Goal: Task Accomplishment & Management: Complete application form

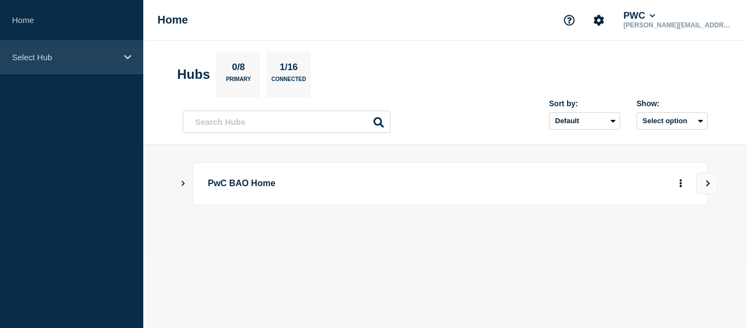
click at [67, 64] on div "Select Hub" at bounding box center [71, 56] width 143 height 33
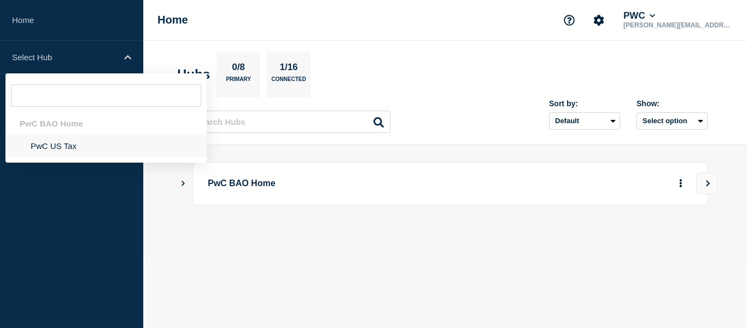
click at [53, 149] on li "PwC US Tax" at bounding box center [105, 146] width 201 height 22
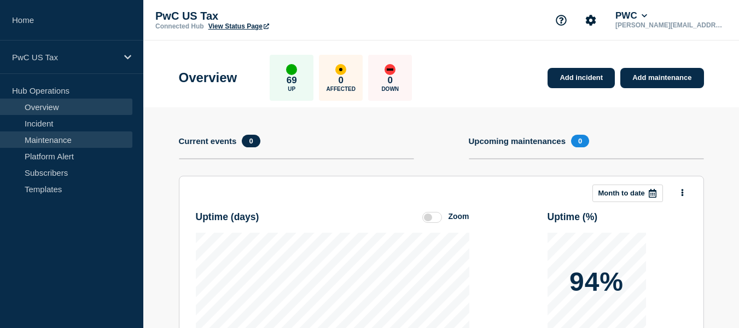
click at [55, 140] on link "Maintenance" at bounding box center [66, 139] width 132 height 16
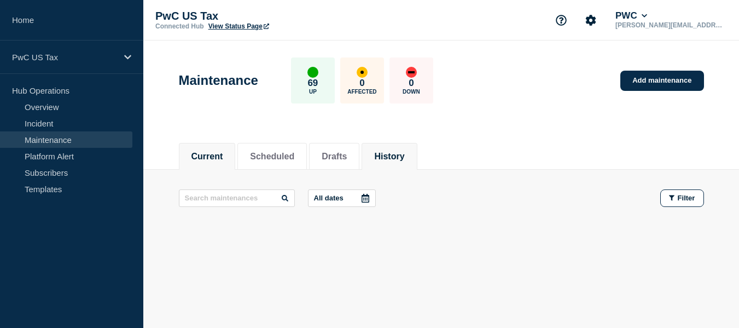
click at [403, 157] on button "History" at bounding box center [389, 157] width 30 height 10
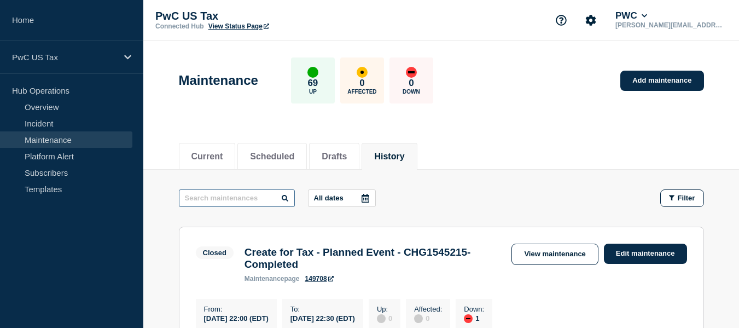
click at [243, 198] on input "text" at bounding box center [237, 198] width 116 height 18
type input "UPE"
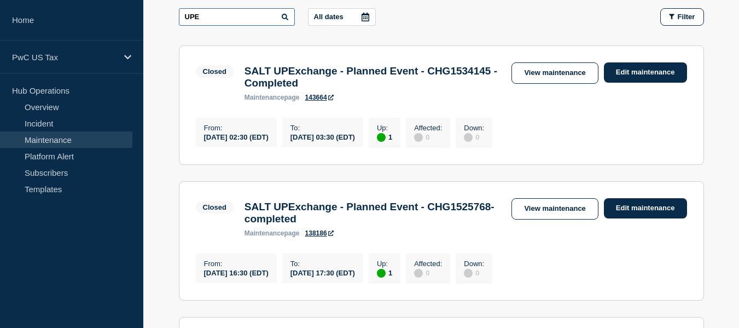
scroll to position [184, 0]
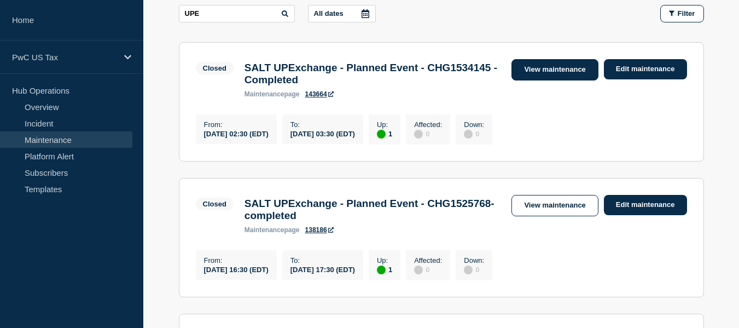
click at [574, 64] on link "View maintenance" at bounding box center [554, 69] width 86 height 21
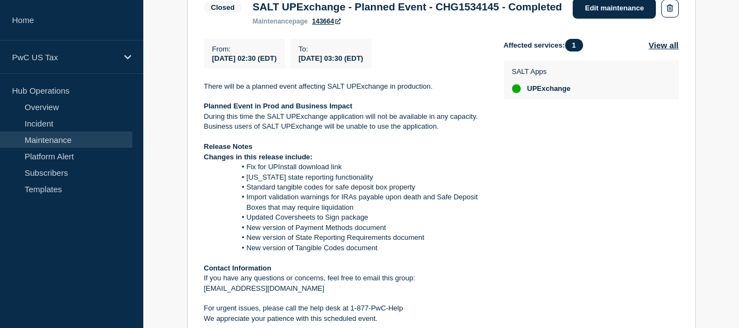
scroll to position [271, 0]
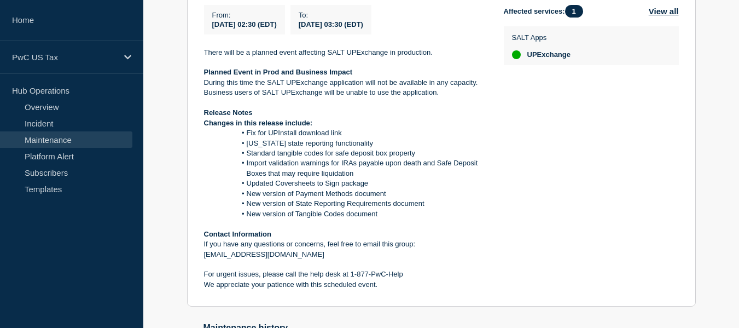
click at [53, 139] on link "Maintenance" at bounding box center [66, 139] width 132 height 16
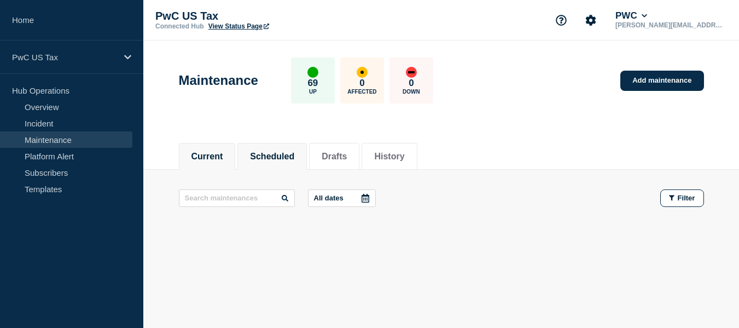
click at [281, 146] on li "Scheduled" at bounding box center [271, 156] width 69 height 27
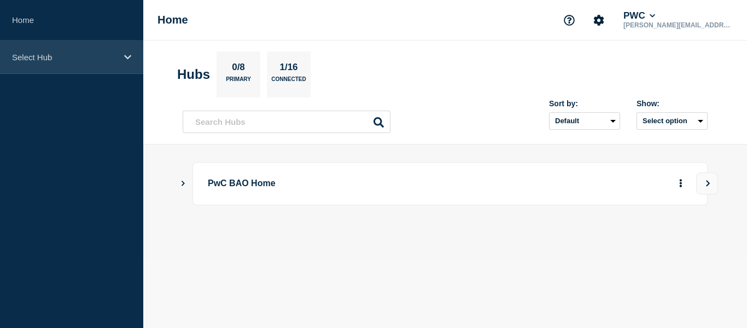
click at [114, 51] on div "Select Hub" at bounding box center [71, 56] width 143 height 33
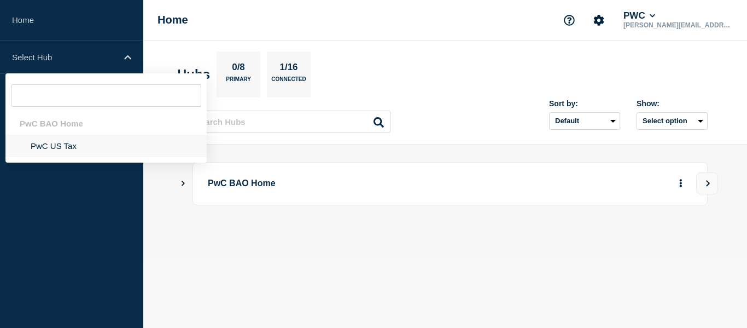
click at [57, 143] on li "PwC US Tax" at bounding box center [105, 146] width 201 height 22
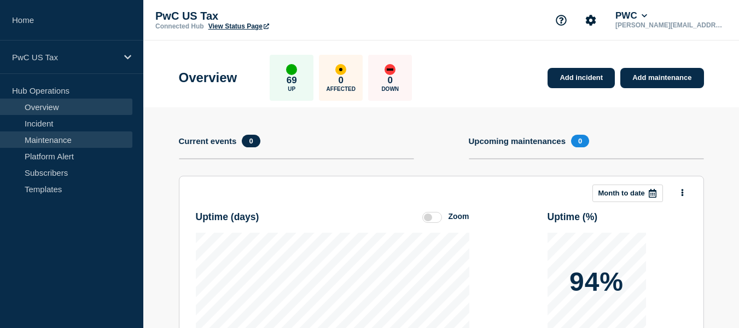
click at [57, 143] on link "Maintenance" at bounding box center [66, 139] width 132 height 16
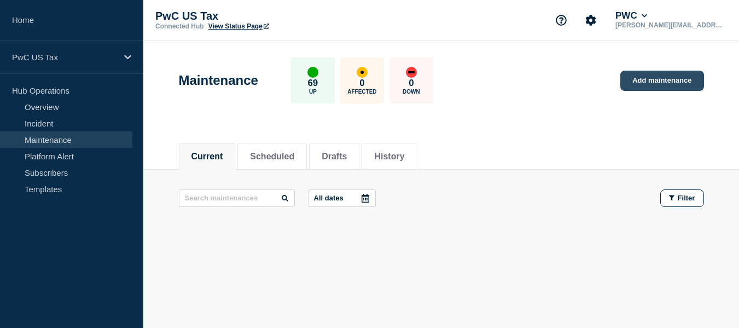
click at [637, 79] on link "Add maintenance" at bounding box center [661, 81] width 83 height 20
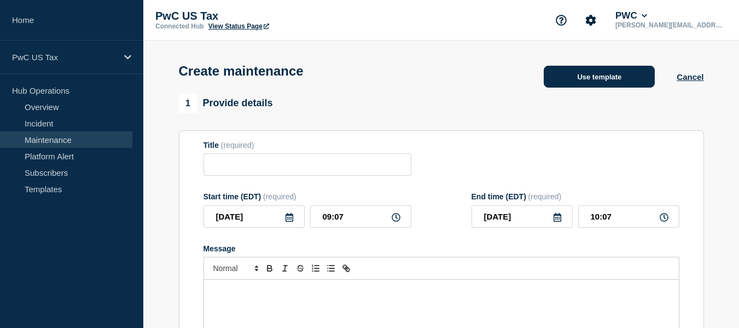
click at [568, 86] on button "Use template" at bounding box center [599, 77] width 111 height 22
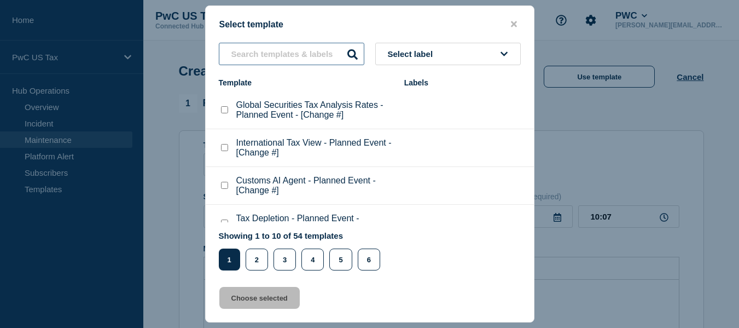
click at [277, 47] on input "text" at bounding box center [292, 54] width 146 height 22
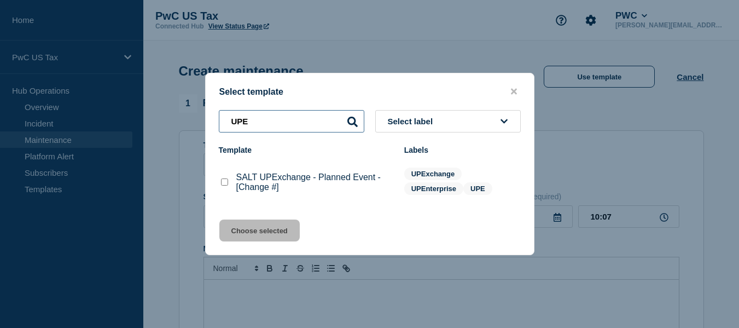
type input "UPE"
click at [228, 186] on div at bounding box center [224, 182] width 11 height 11
click at [224, 184] on checkbox"] "SALT UPExchange - Planned Event - [Change #] checkbox" at bounding box center [224, 181] width 7 height 7
checkbox checkbox"] "true"
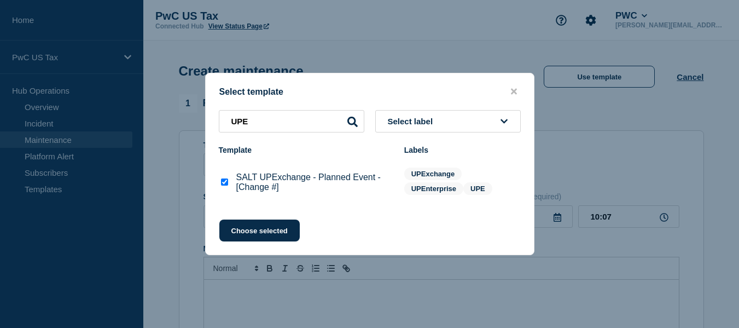
click at [258, 229] on button "Choose selected" at bounding box center [259, 230] width 80 height 22
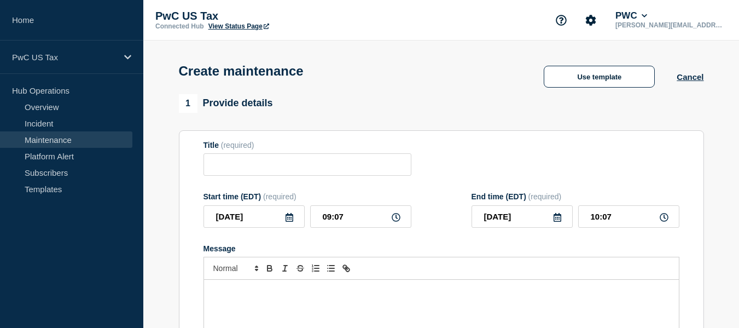
type input "SALT UPExchange - Planned Event - [Change #]"
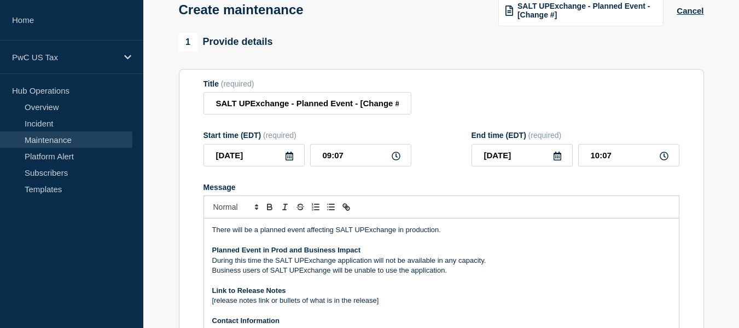
scroll to position [62, 0]
click at [292, 162] on input "2025-10-08" at bounding box center [254, 154] width 101 height 22
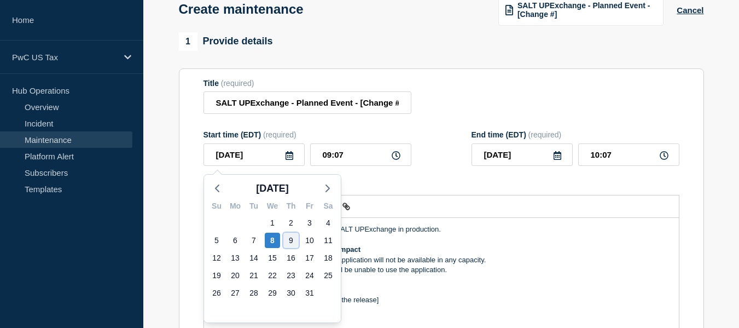
click at [292, 243] on div "9" at bounding box center [290, 239] width 15 height 15
type input "2025-10-09"
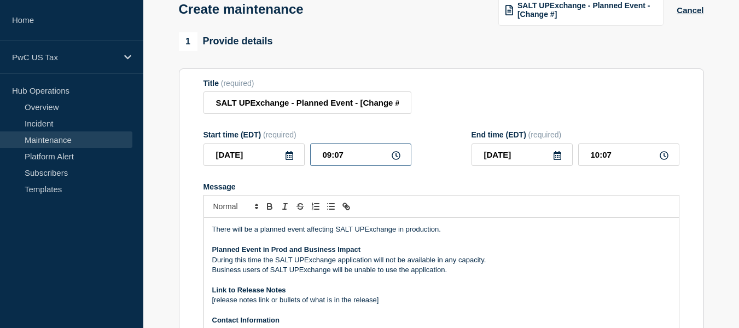
click at [330, 159] on input "09:07" at bounding box center [360, 154] width 101 height 22
type input "02:07"
type input "03:07"
click at [347, 158] on input "02:07" at bounding box center [360, 154] width 101 height 22
type input "02:30"
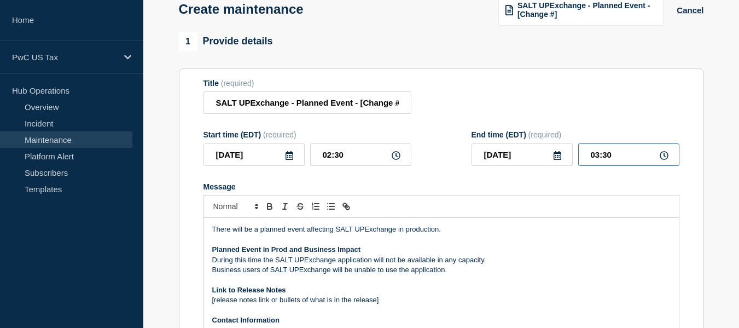
click at [598, 156] on input "03:30" at bounding box center [628, 154] width 101 height 22
type input "05:30"
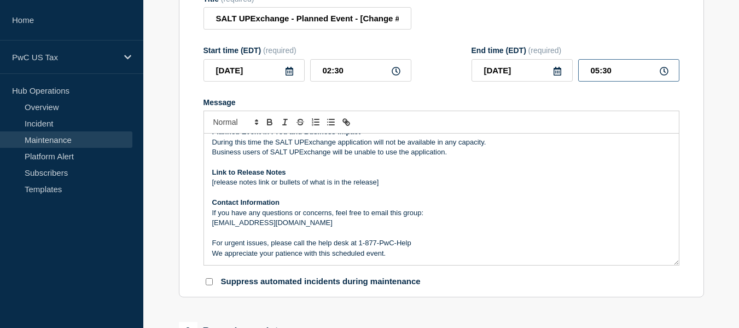
scroll to position [0, 0]
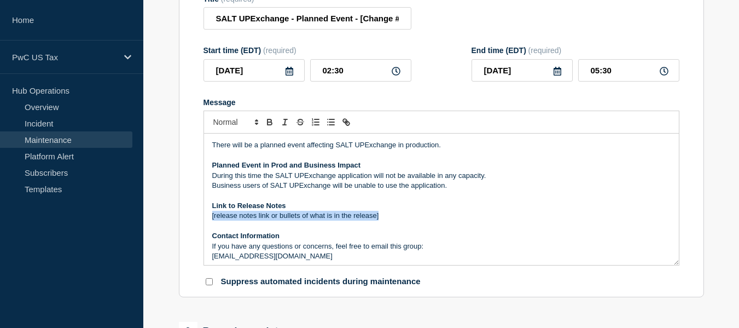
drag, startPoint x: 382, startPoint y: 218, endPoint x: 207, endPoint y: 219, distance: 174.5
click at [207, 219] on div "There will be a planned event affecting SALT UPExchange in production. Planned …" at bounding box center [441, 198] width 475 height 131
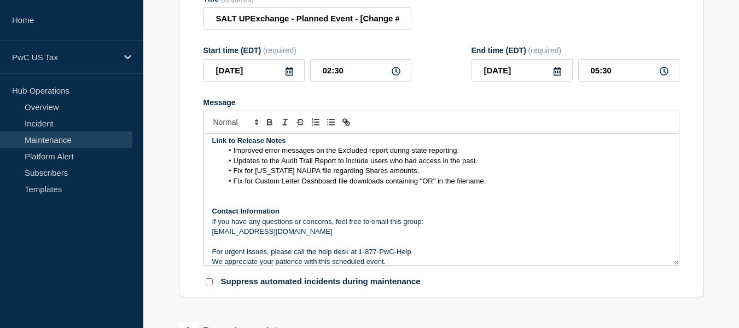
scroll to position [74, 0]
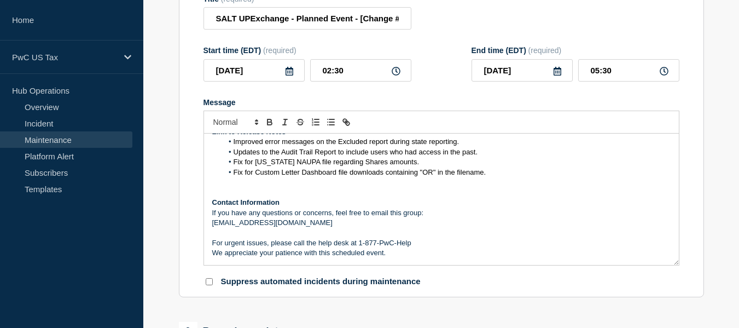
click at [209, 285] on input "Suppress automated incidents during maintenance" at bounding box center [209, 281] width 7 height 7
checkbox input "true"
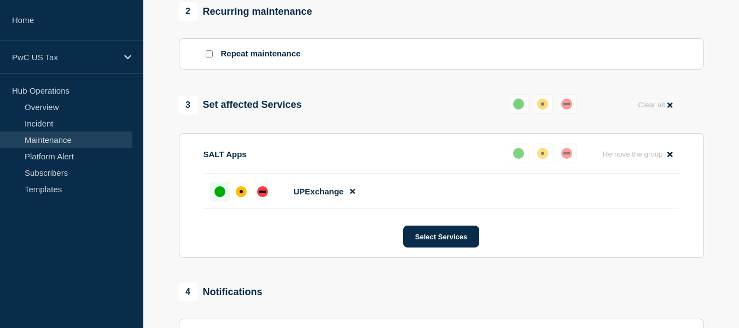
scroll to position [487, 0]
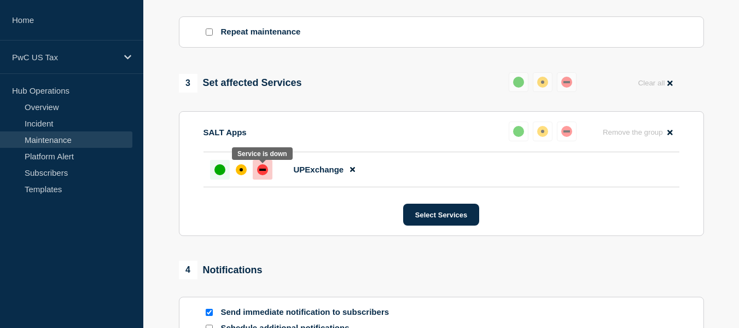
click at [260, 171] on div "down" at bounding box center [262, 169] width 7 height 2
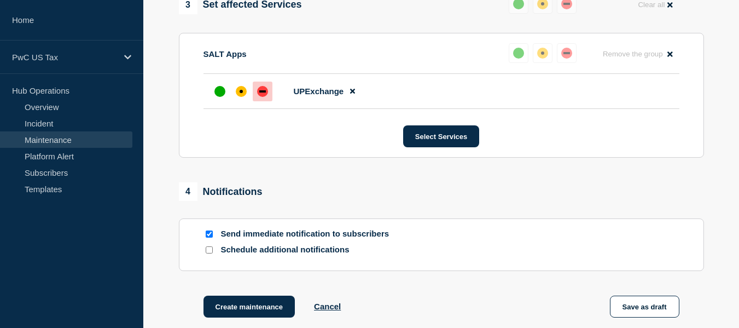
scroll to position [613, 0]
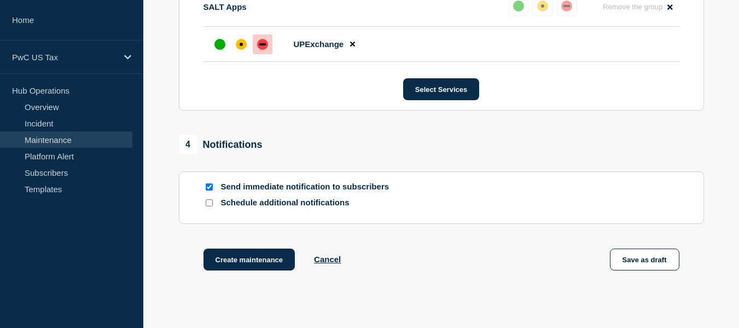
click at [208, 206] on input "Schedule additional notifications" at bounding box center [209, 202] width 7 height 7
checkbox input "true"
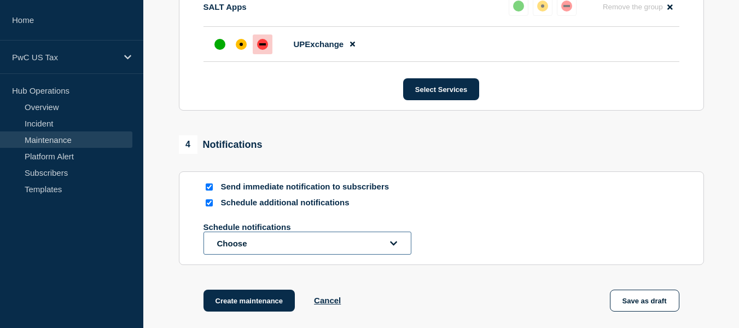
click at [321, 248] on button "Choose" at bounding box center [308, 242] width 208 height 23
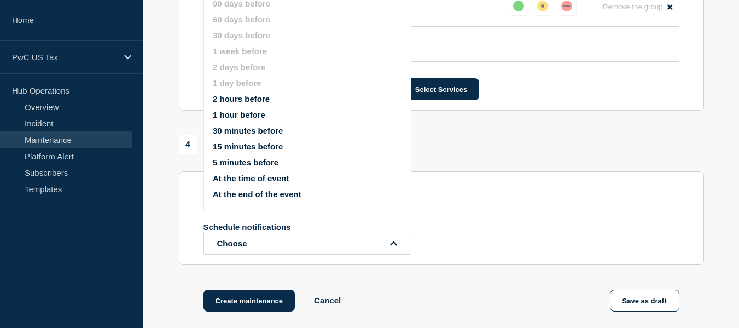
scroll to position [602, 0]
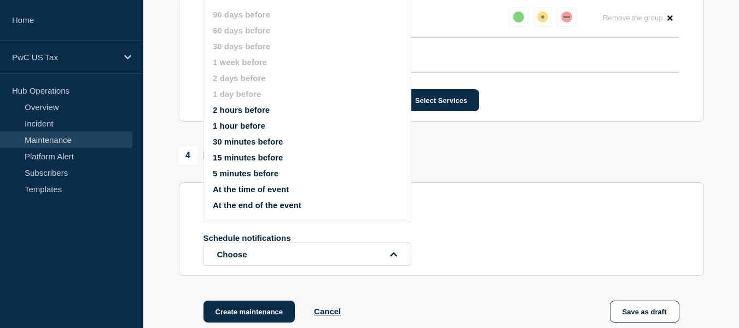
click at [253, 126] on button "1 hour before" at bounding box center [239, 125] width 53 height 9
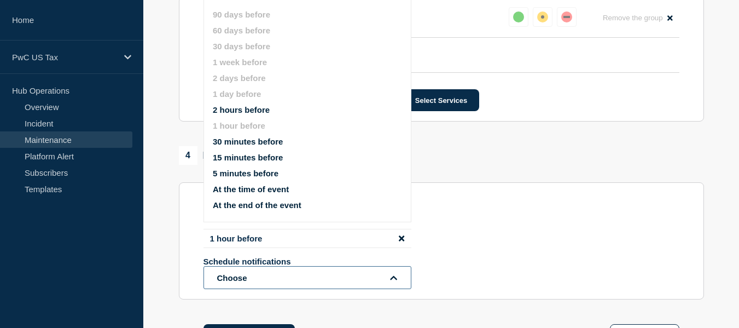
click at [335, 280] on button "Choose" at bounding box center [308, 277] width 208 height 23
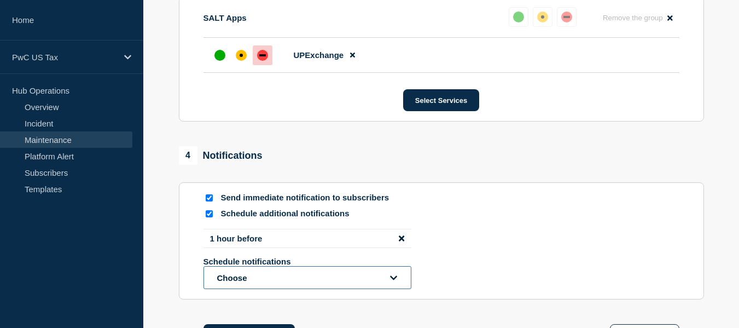
click at [335, 280] on button "Choose" at bounding box center [308, 277] width 208 height 23
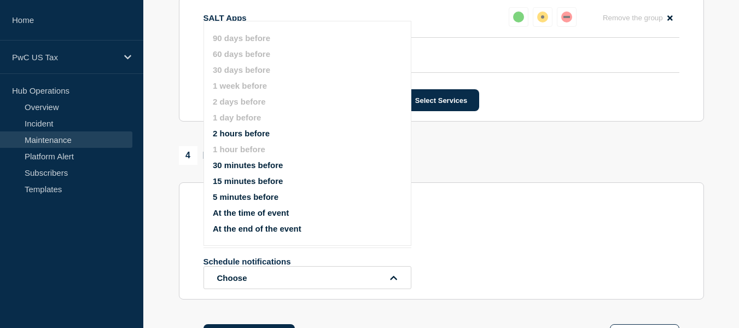
click at [273, 209] on button "At the time of event" at bounding box center [251, 212] width 76 height 9
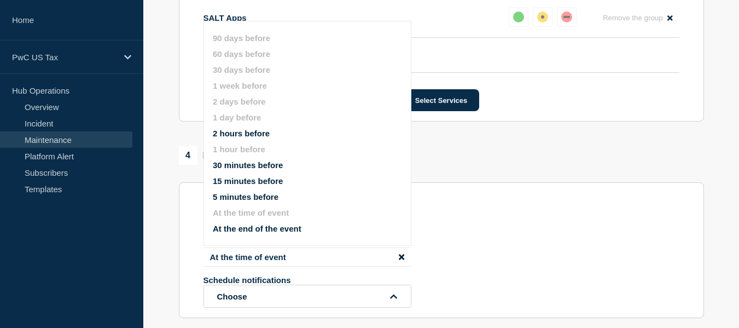
click at [478, 246] on div "1 hour before At the time of event Schedule notifications Choose 90 days before…" at bounding box center [442, 268] width 476 height 79
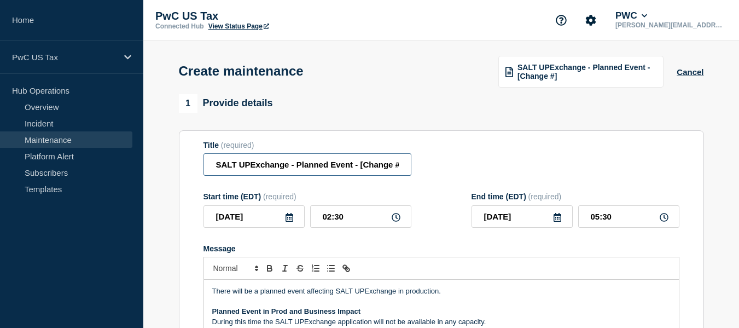
scroll to position [0, 4]
drag, startPoint x: 361, startPoint y: 169, endPoint x: 423, endPoint y: 168, distance: 62.4
click at [423, 168] on div "Title (required) SALT UPExchange - Planned Event - [Change #]" at bounding box center [442, 159] width 476 height 36
paste input "CHG1545928"
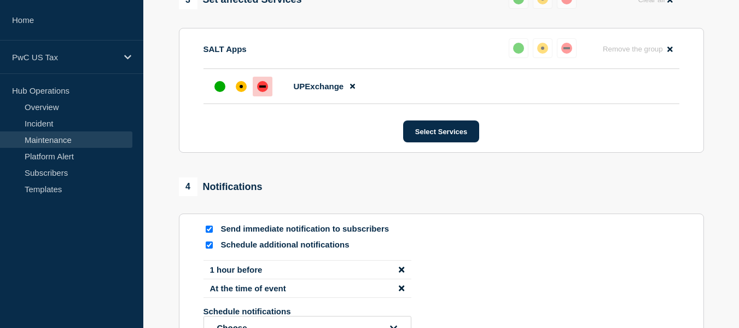
scroll to position [656, 0]
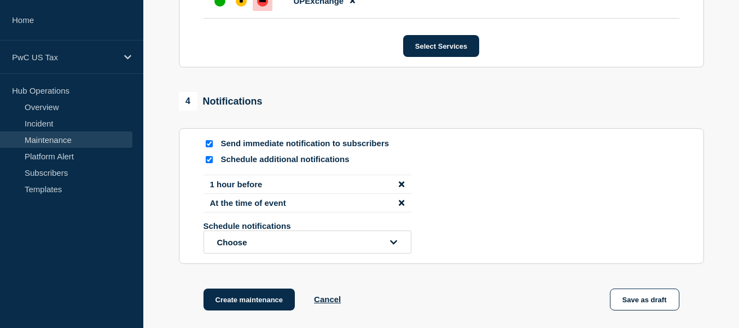
type input "SALT UPExchange - Planned Event - CHG1545928"
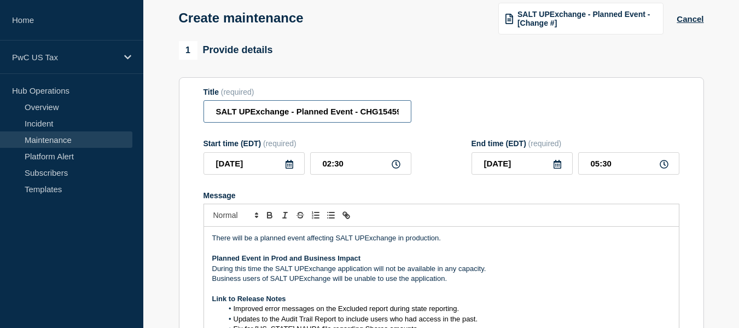
scroll to position [117, 0]
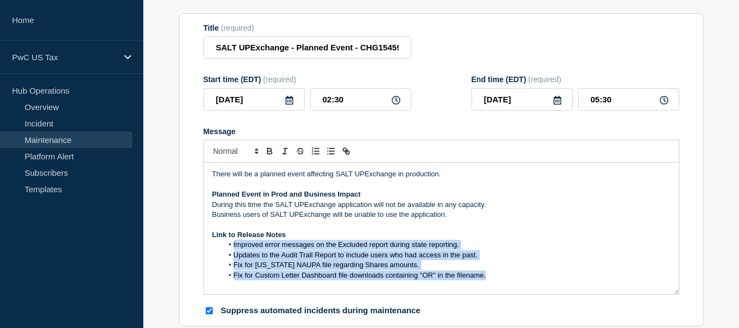
drag, startPoint x: 485, startPoint y: 280, endPoint x: 226, endPoint y: 249, distance: 260.6
click at [226, 249] on ol "Improved error messages on the Excluded report during state reporting. Updates …" at bounding box center [441, 260] width 458 height 40
click at [307, 245] on span "Improved error messages on the Excluded report during state reporting." at bounding box center [347, 244] width 226 height 8
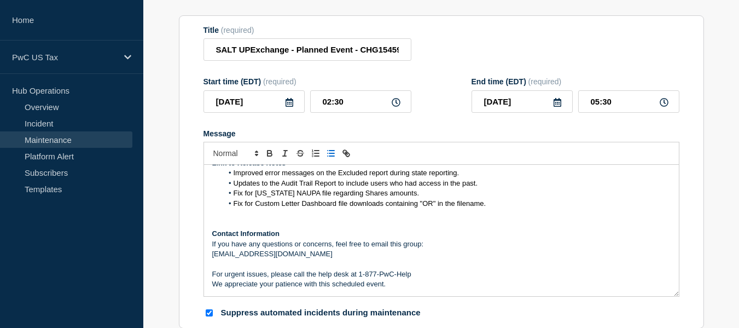
scroll to position [0, 0]
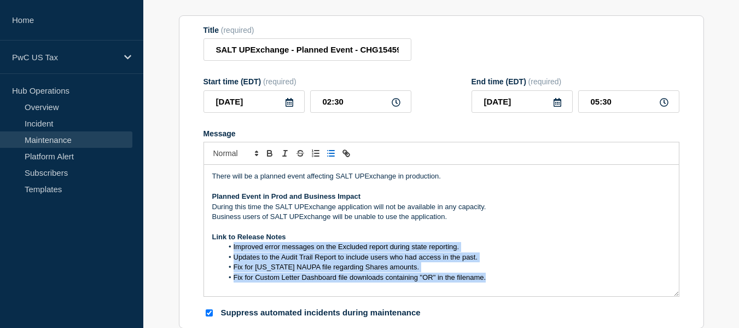
drag, startPoint x: 489, startPoint y: 281, endPoint x: 230, endPoint y: 252, distance: 259.9
click at [230, 252] on ol "Improved error messages on the Excluded report during state reporting. Updates …" at bounding box center [441, 262] width 458 height 40
click at [427, 251] on span "Improved error messages on the Excluded report during state reporting." at bounding box center [347, 246] width 226 height 8
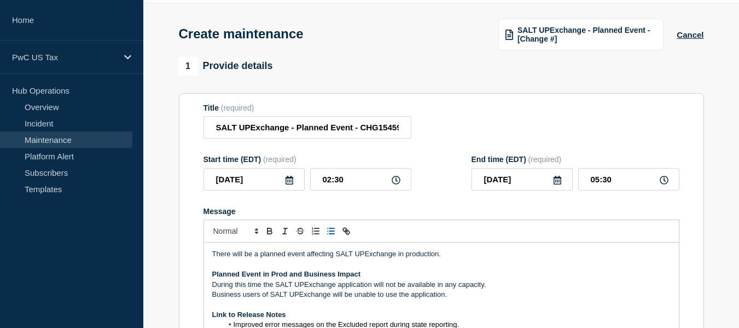
scroll to position [1, 0]
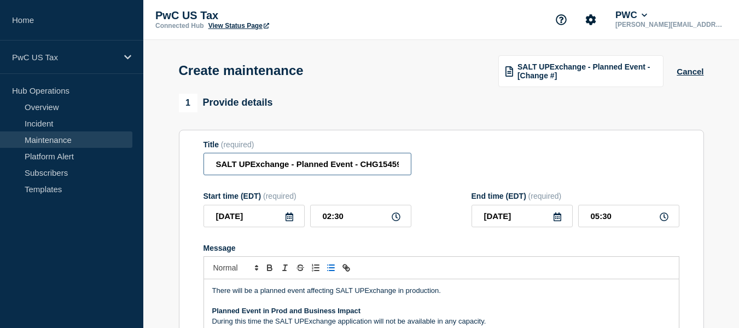
click at [393, 165] on input "SALT UPExchange - Planned Event - CHG1545928" at bounding box center [308, 164] width 208 height 22
click at [430, 176] on div "Title (required) SALT UPExchange - Planned Event - CHG1545928" at bounding box center [442, 158] width 476 height 36
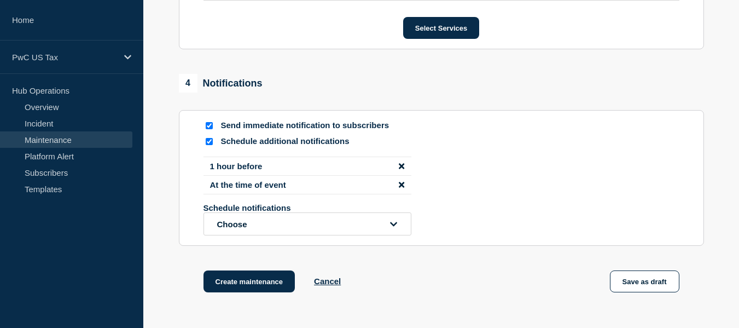
scroll to position [722, 0]
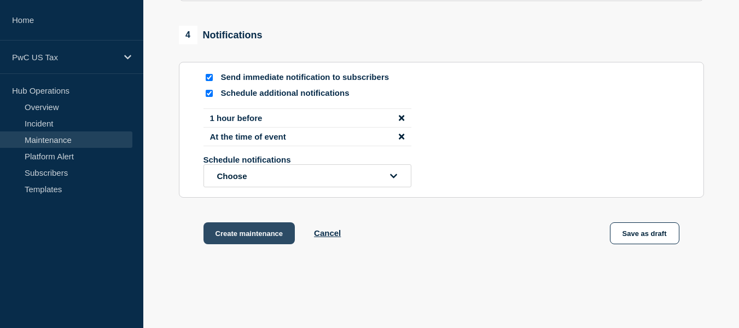
click at [245, 234] on button "Create maintenance" at bounding box center [250, 233] width 92 height 22
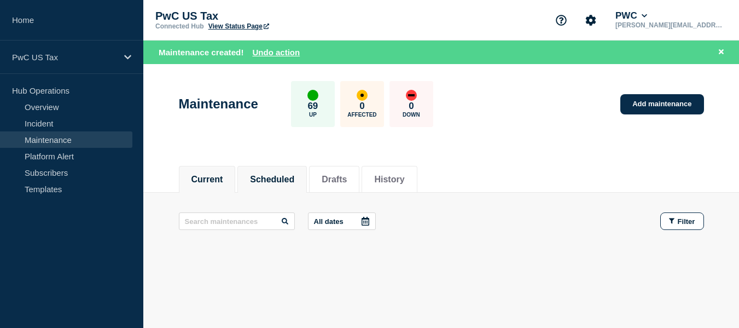
click at [287, 179] on button "Scheduled" at bounding box center [272, 180] width 44 height 10
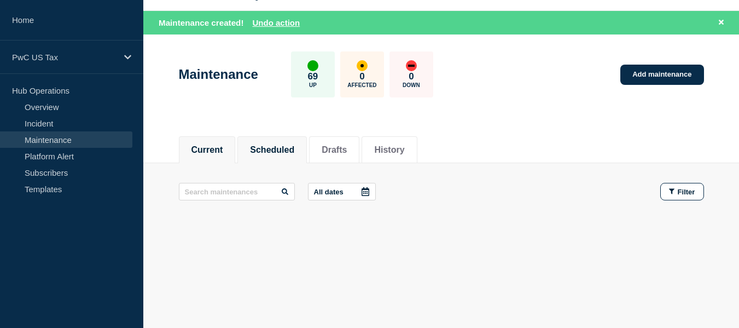
click at [214, 145] on button "Current" at bounding box center [207, 150] width 32 height 10
